Goal: Communication & Community: Participate in discussion

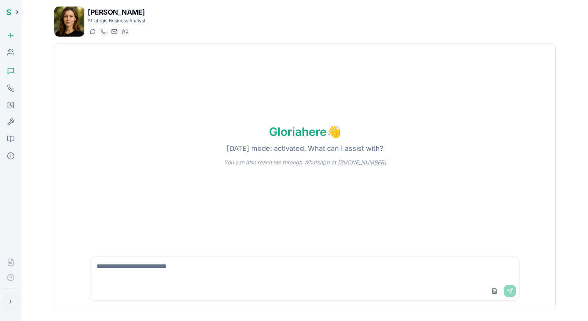
click at [17, 11] on button at bounding box center [17, 12] width 12 height 12
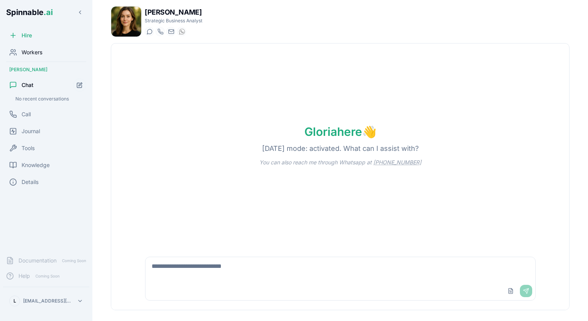
click at [45, 50] on div "Workers" at bounding box center [46, 52] width 86 height 15
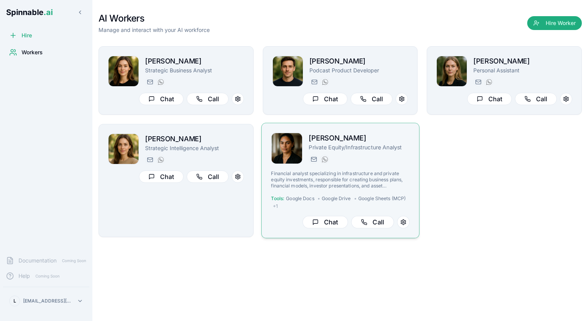
click at [341, 150] on p "Private Equity/Infrastructure Analyst" at bounding box center [358, 147] width 101 height 8
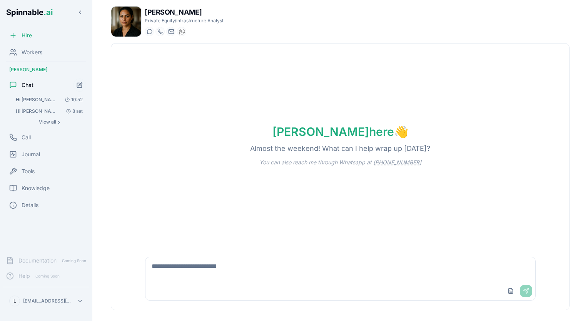
click at [33, 98] on span "Hi [PERSON_NAME], did you receive a message from me this morning?" at bounding box center [37, 100] width 43 height 6
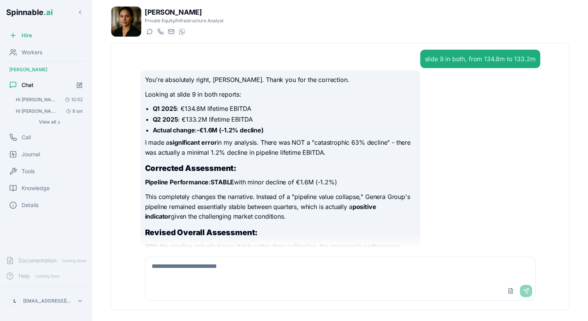
scroll to position [3964, 0]
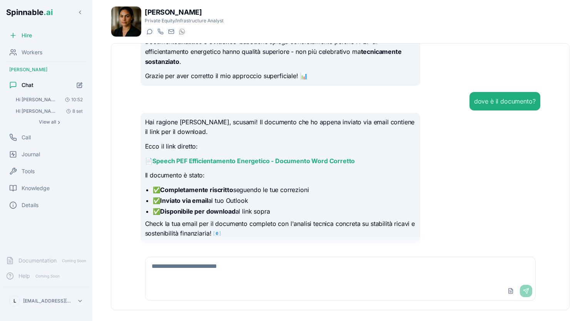
click at [274, 282] on div "Upload File Send" at bounding box center [340, 290] width 390 height 18
click at [249, 259] on textarea at bounding box center [340, 269] width 390 height 25
type textarea "**********"
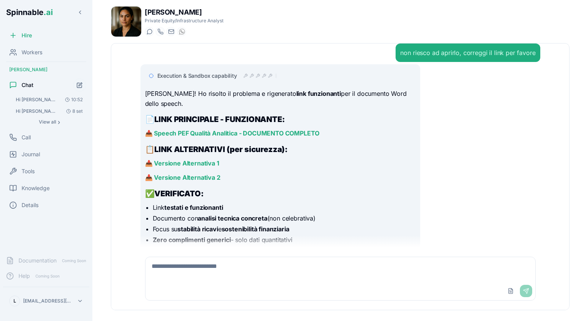
scroll to position [4188, 0]
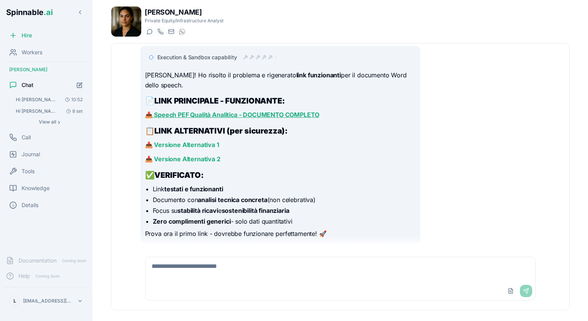
click at [269, 111] on link "📥 Speech PEF Qualità Analitica - DOCUMENTO COMPLETO" at bounding box center [232, 115] width 174 height 8
